Goal: Information Seeking & Learning: Learn about a topic

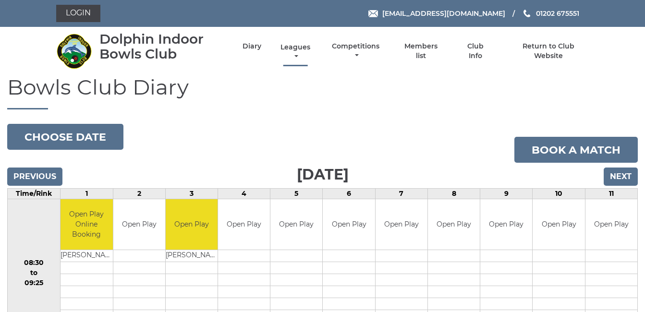
click at [296, 45] on link "Leagues" at bounding box center [295, 52] width 35 height 19
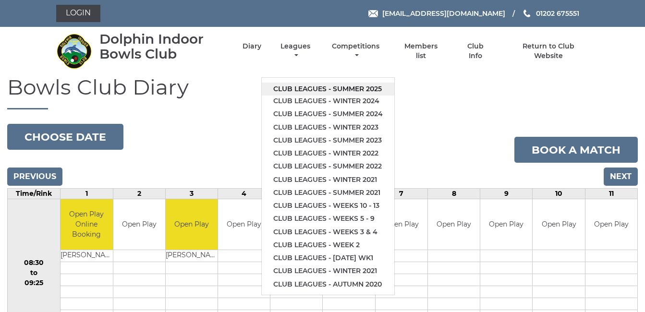
click at [317, 84] on link "Club leagues - Summer 2025" at bounding box center [328, 89] width 133 height 13
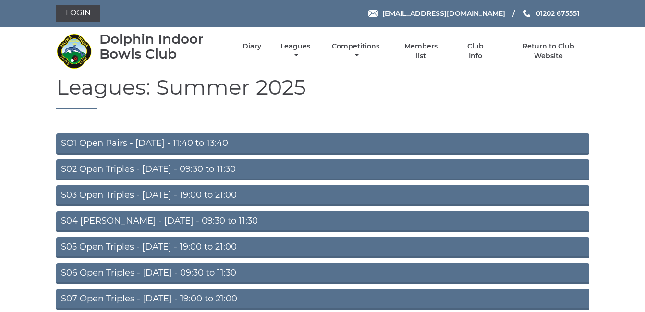
click at [199, 167] on link "S02 Open Triples - [DATE] - 09:30 to 11:30" at bounding box center [322, 170] width 533 height 21
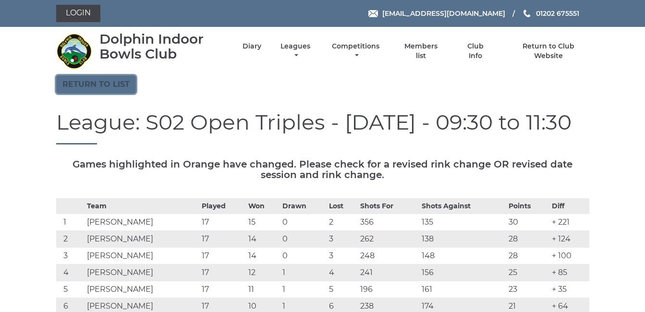
click at [93, 80] on link "Return to list" at bounding box center [96, 84] width 80 height 18
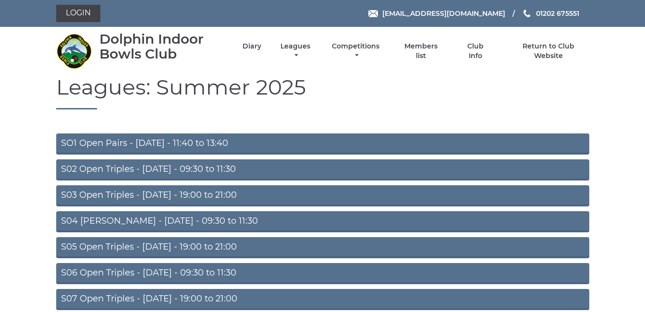
click at [211, 295] on link "S07 Open Triples - [DATE] - 19:00 to 21:00" at bounding box center [322, 299] width 533 height 21
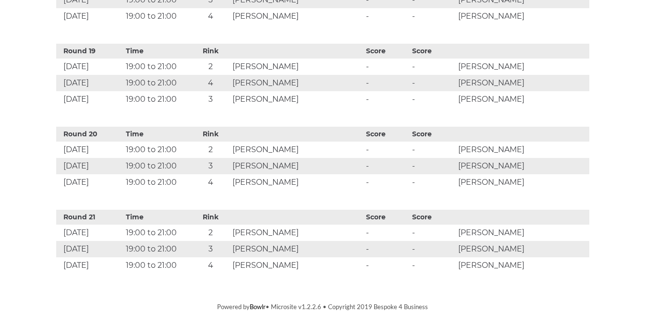
scroll to position [1886, 0]
